Goal: Task Accomplishment & Management: Complete application form

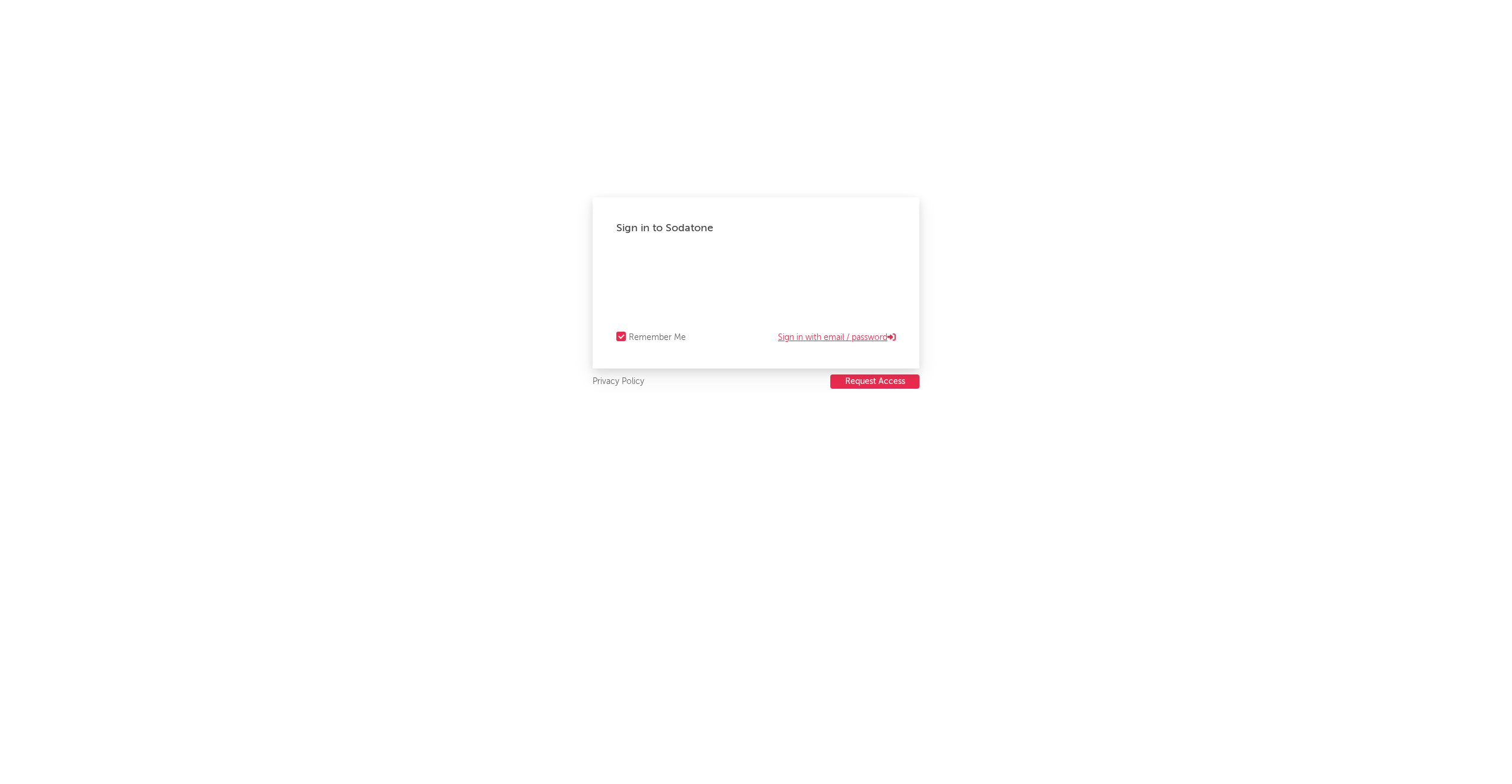
click at [786, 336] on link "Sign in with email / password" at bounding box center [836, 337] width 118 height 15
click at [838, 339] on link "Sign in with Okta" at bounding box center [859, 337] width 72 height 15
click at [834, 379] on button "Request Access" at bounding box center [875, 382] width 89 height 15
click at [859, 380] on button "Request Access" at bounding box center [875, 382] width 89 height 15
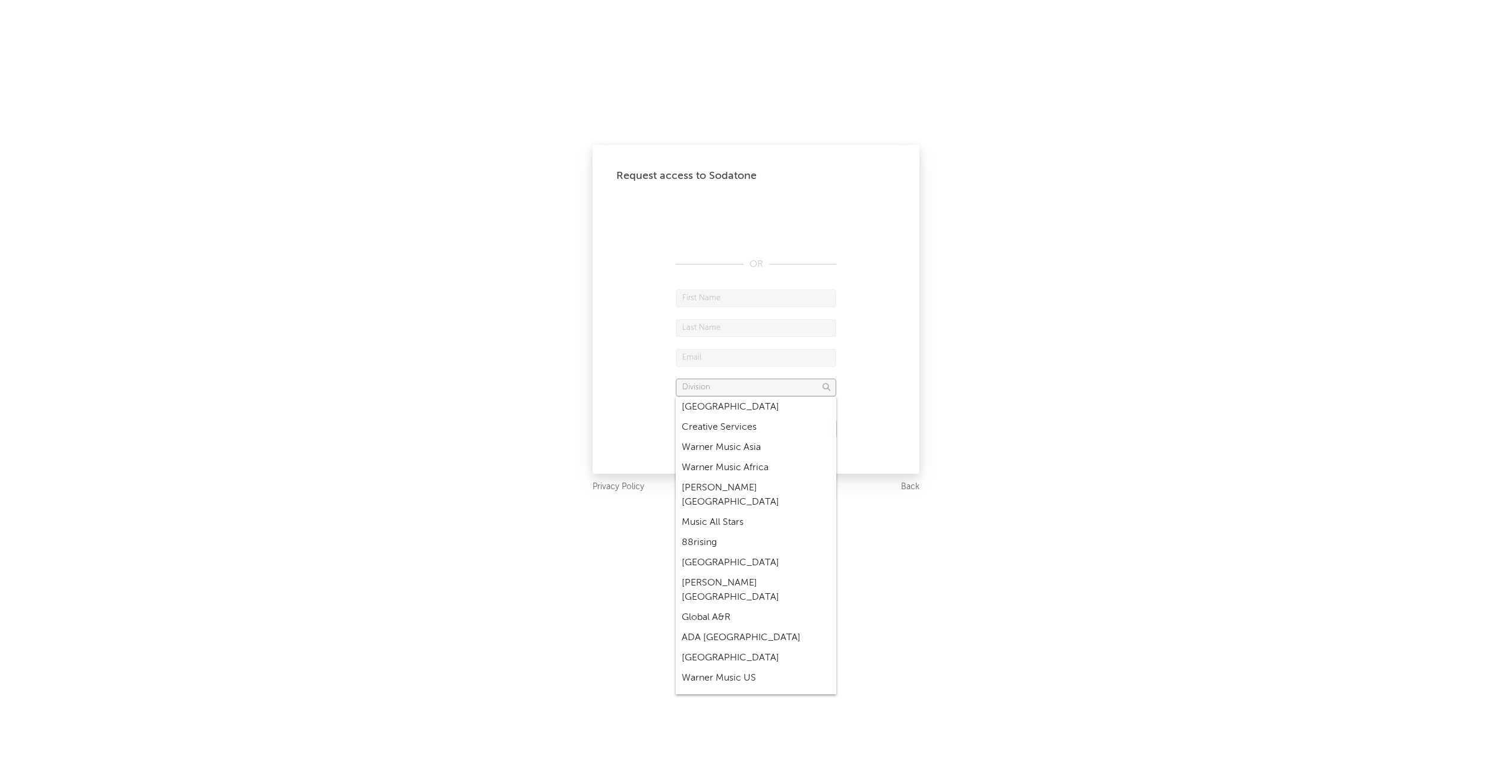
click at [763, 389] on input "text" at bounding box center [756, 387] width 161 height 18
